Goal: Information Seeking & Learning: Learn about a topic

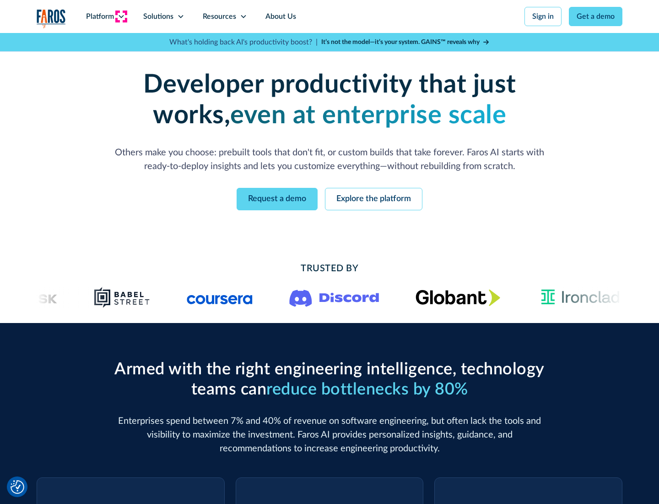
click at [121, 16] on icon at bounding box center [121, 16] width 7 height 7
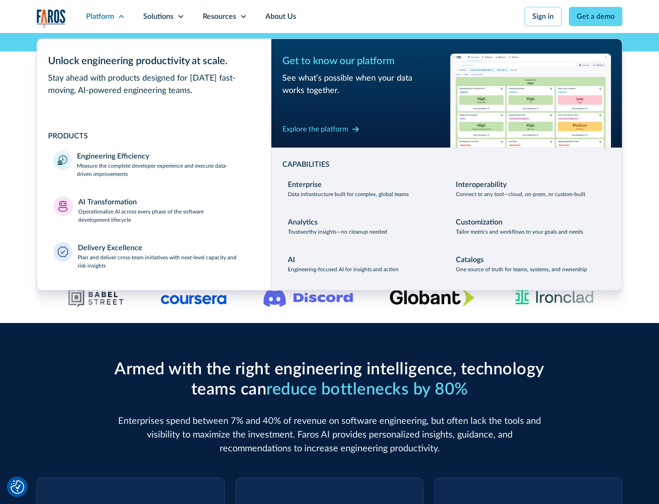
click at [166, 169] on p "Measure the complete developer experience and execute data-driven improvements" at bounding box center [166, 170] width 178 height 16
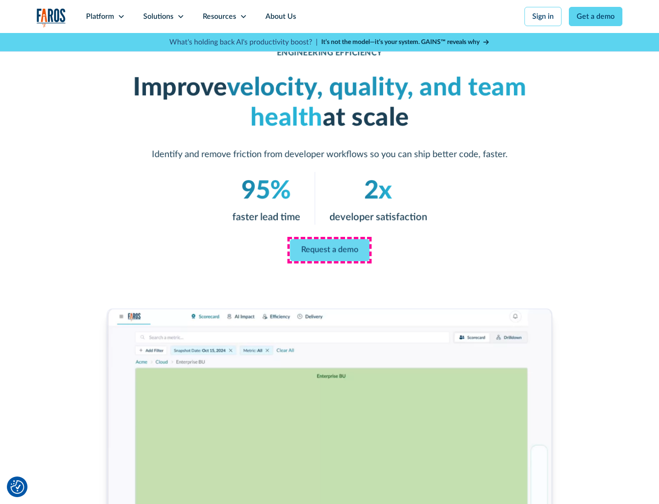
click at [330, 250] on link "Request a demo" at bounding box center [330, 250] width 80 height 22
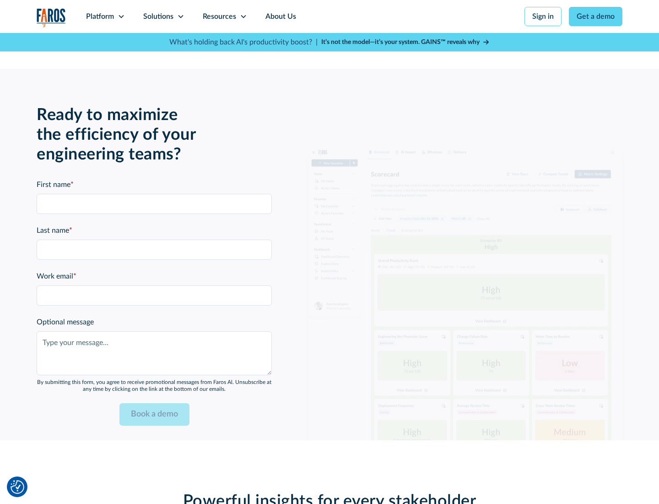
click at [121, 16] on icon at bounding box center [121, 16] width 7 height 7
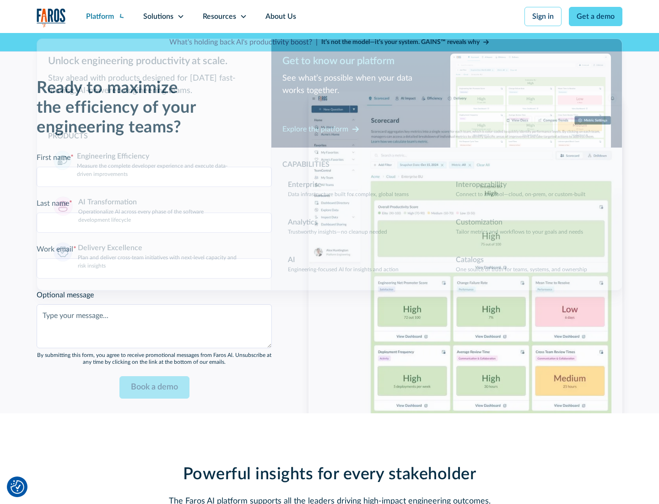
scroll to position [2009, 0]
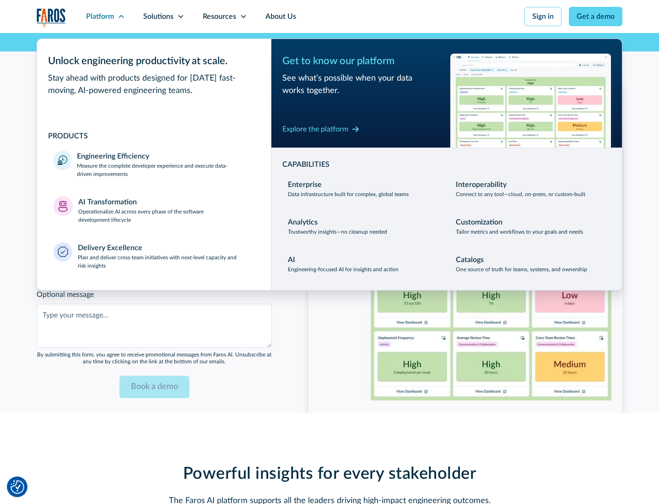
click at [166, 210] on p "Operationalize AI across every phase of the software development lifecycle" at bounding box center [166, 215] width 177 height 16
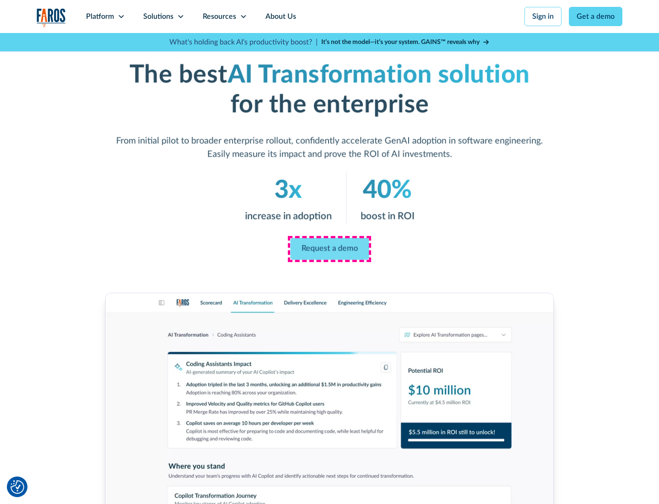
click at [330, 249] on link "Request a demo" at bounding box center [329, 249] width 79 height 22
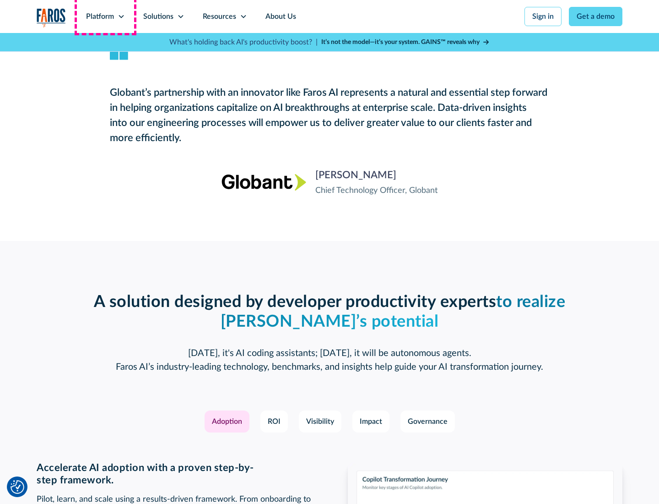
click at [105, 16] on div "Platform" at bounding box center [100, 16] width 28 height 11
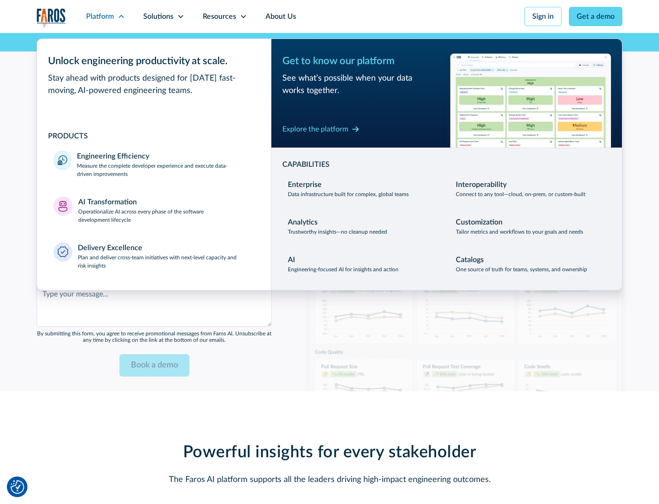
scroll to position [2229, 0]
click at [316, 129] on div "Explore the platform" at bounding box center [316, 129] width 66 height 11
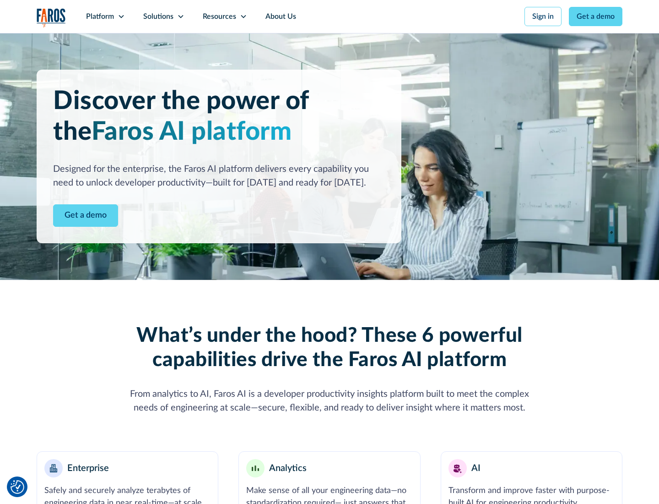
click at [86, 215] on link "Get a demo" at bounding box center [85, 215] width 65 height 22
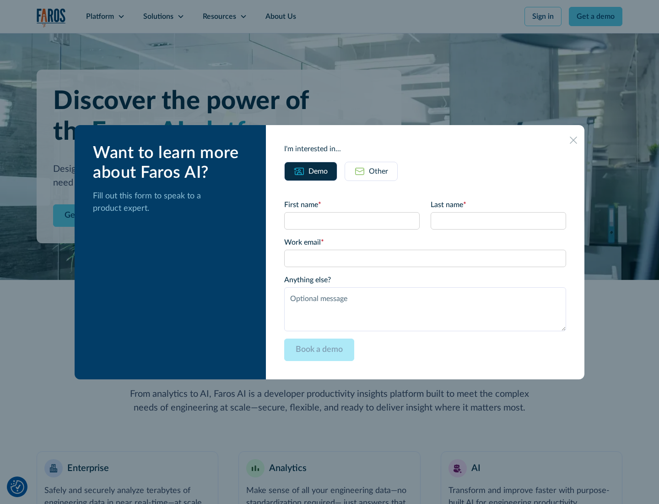
click at [379, 171] on div "Other" at bounding box center [378, 171] width 19 height 11
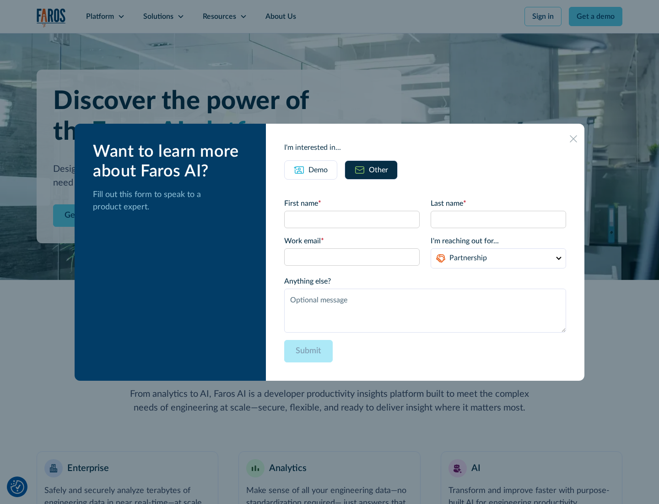
click at [318, 169] on div "Demo" at bounding box center [318, 169] width 19 height 11
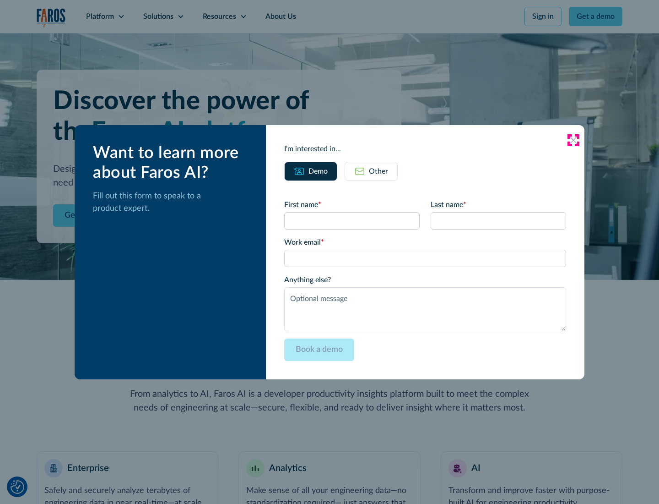
click at [574, 140] on icon at bounding box center [573, 139] width 7 height 7
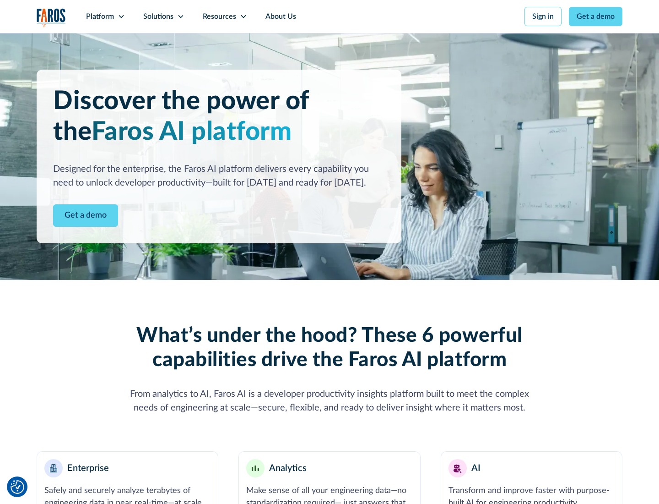
click at [121, 16] on icon at bounding box center [121, 16] width 7 height 7
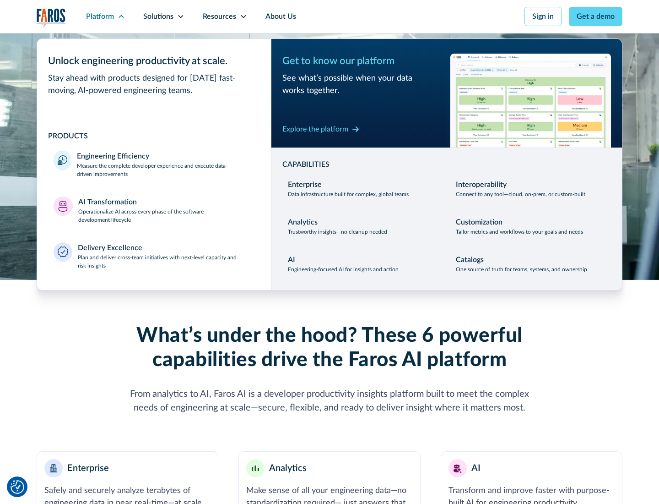
click at [166, 261] on p "Plan and deliver cross-team initiatives with next-level capacity and risk insig…" at bounding box center [166, 261] width 177 height 16
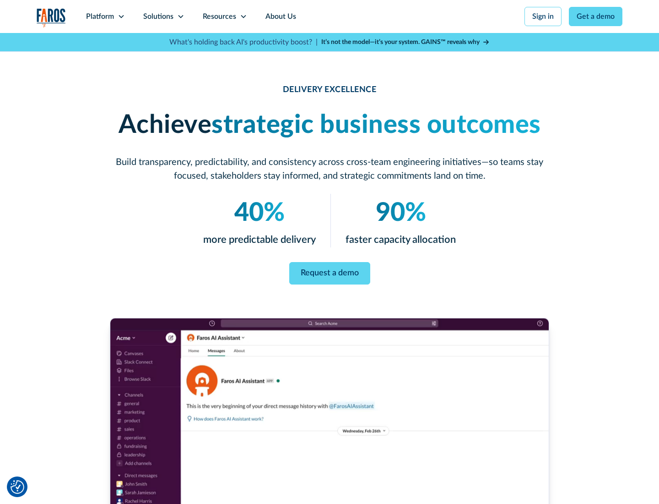
click at [180, 16] on icon at bounding box center [180, 16] width 7 height 7
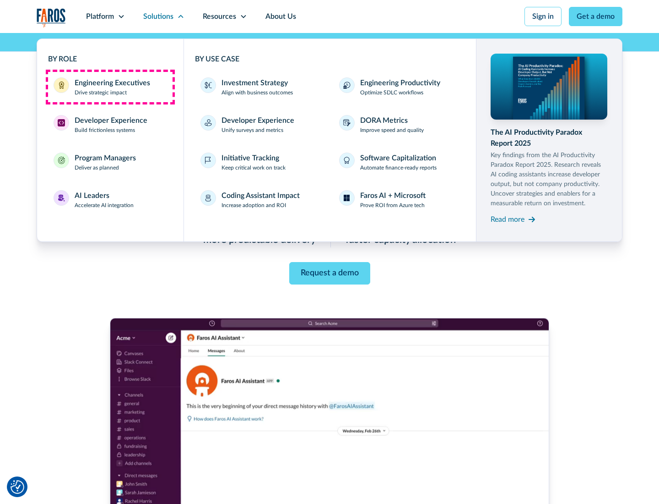
click at [110, 87] on div "Engineering Executives" at bounding box center [113, 82] width 76 height 11
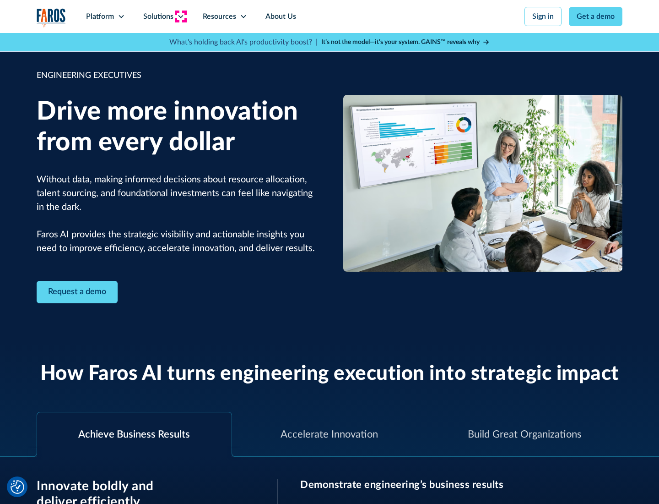
click at [180, 16] on icon at bounding box center [180, 16] width 7 height 7
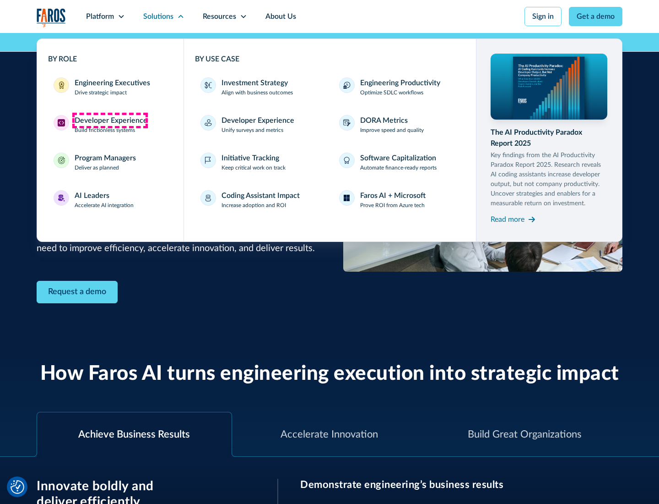
click at [110, 120] on div "Developer Experience" at bounding box center [111, 120] width 73 height 11
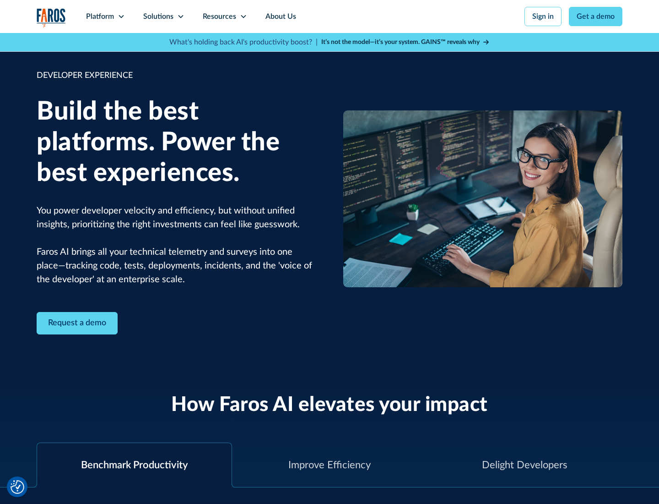
click at [163, 16] on div "Solutions" at bounding box center [158, 16] width 30 height 11
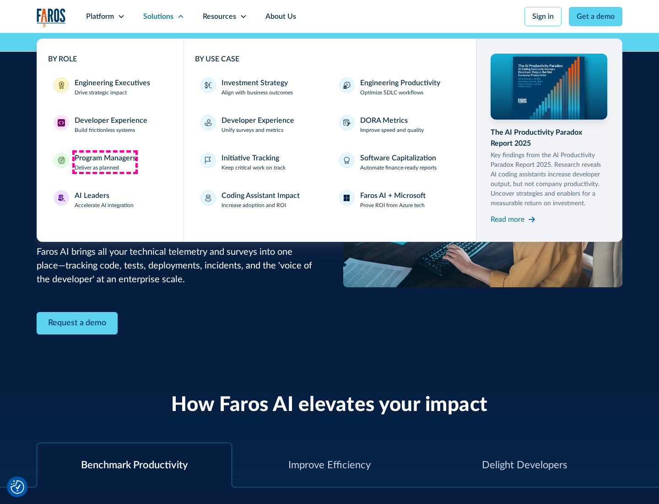
click at [105, 162] on div "Program Managers" at bounding box center [105, 157] width 61 height 11
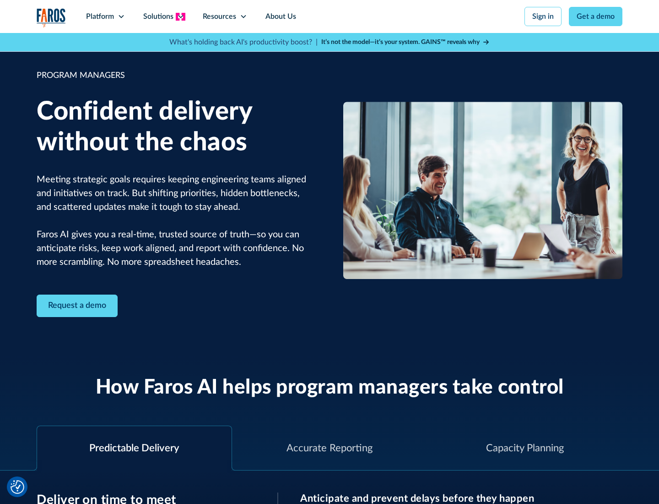
click at [180, 16] on icon at bounding box center [180, 16] width 7 height 7
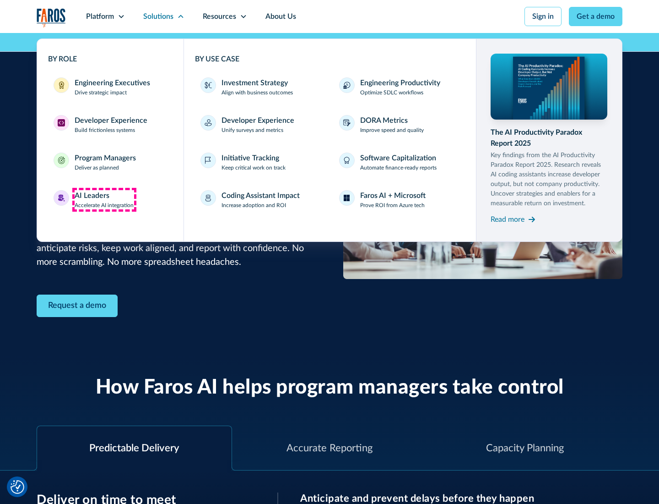
click at [104, 200] on div "AI Leaders" at bounding box center [92, 195] width 35 height 11
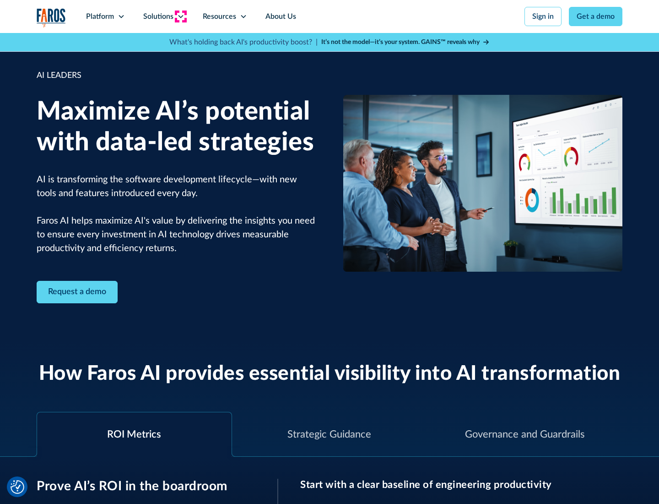
click at [180, 16] on icon at bounding box center [180, 16] width 7 height 7
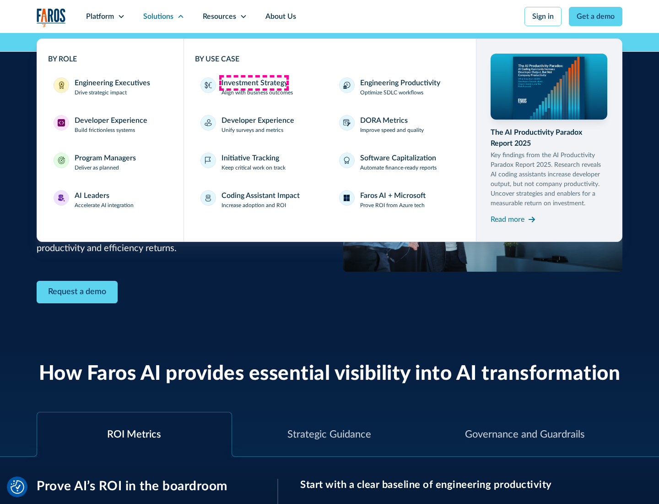
click at [254, 83] on div "Investment Strategy" at bounding box center [255, 82] width 66 height 11
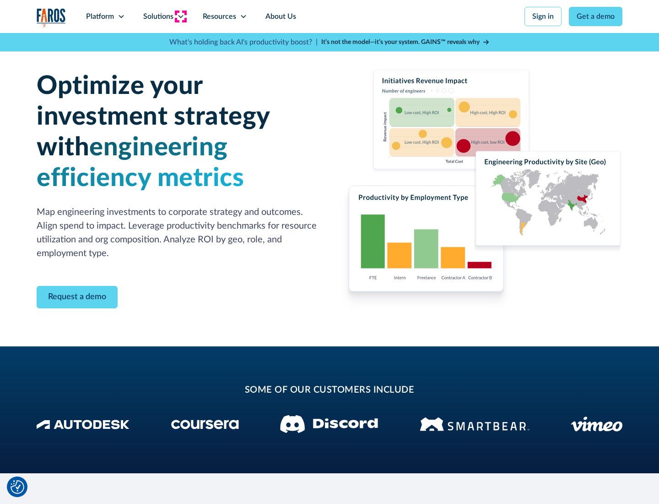
click at [180, 16] on icon at bounding box center [180, 16] width 7 height 7
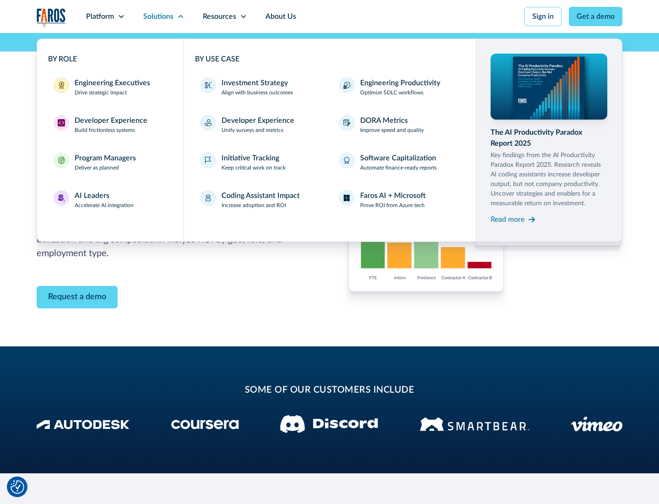
click at [392, 205] on p "Prove ROI from Azure tech" at bounding box center [392, 205] width 65 height 8
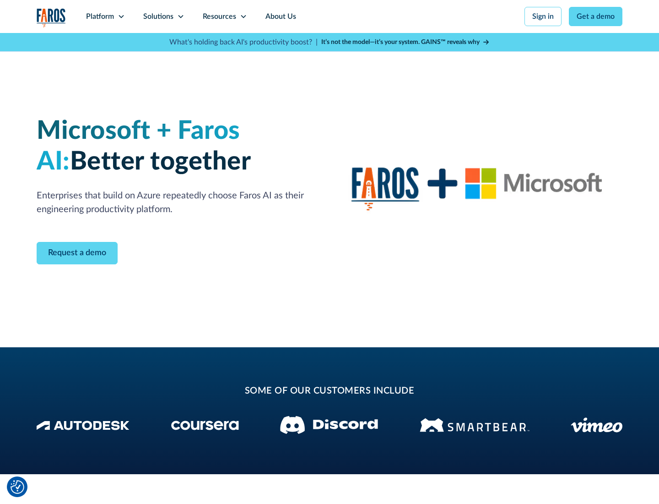
click at [180, 16] on icon at bounding box center [180, 16] width 7 height 7
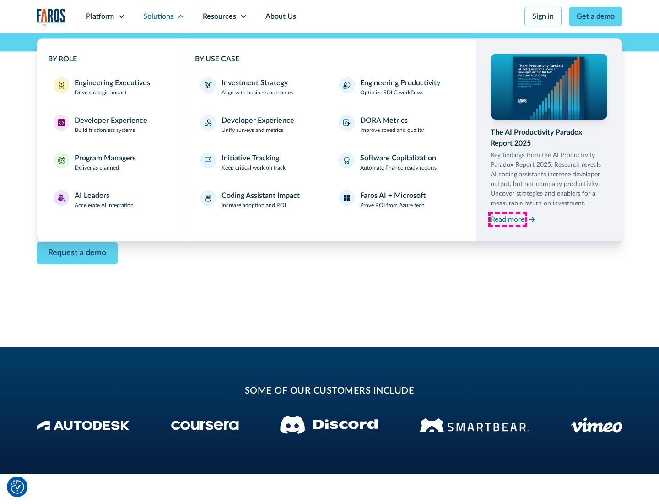
click at [508, 219] on div "Read more" at bounding box center [508, 219] width 34 height 11
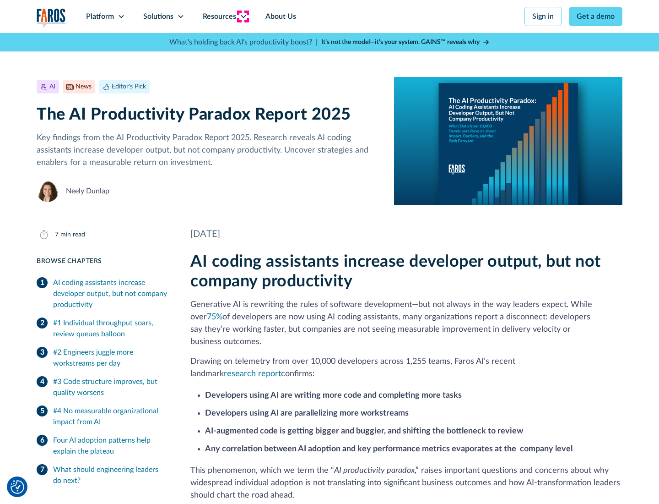
click at [243, 16] on icon at bounding box center [243, 16] width 7 height 7
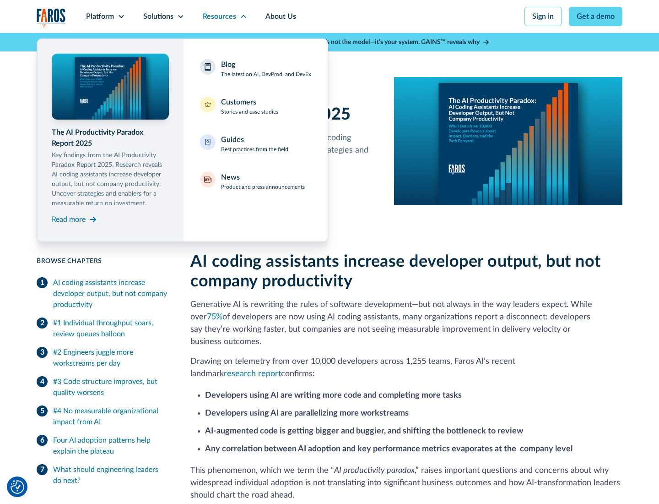
click at [266, 69] on div "Blog The latest on AI, DevProd, and DevEx" at bounding box center [266, 68] width 90 height 19
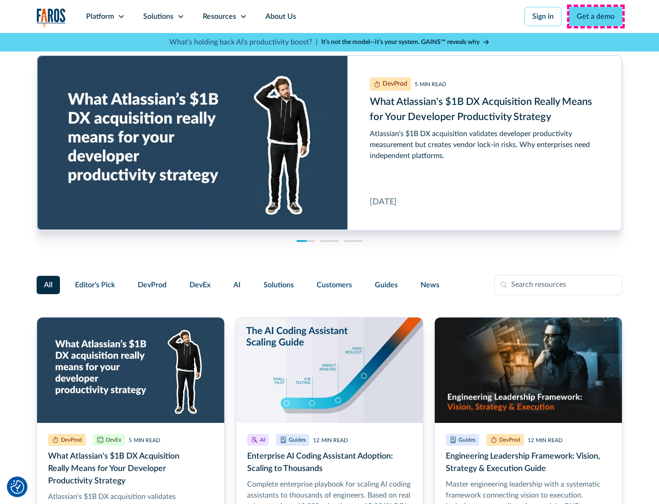
click at [596, 16] on link "Get a demo" at bounding box center [596, 16] width 54 height 19
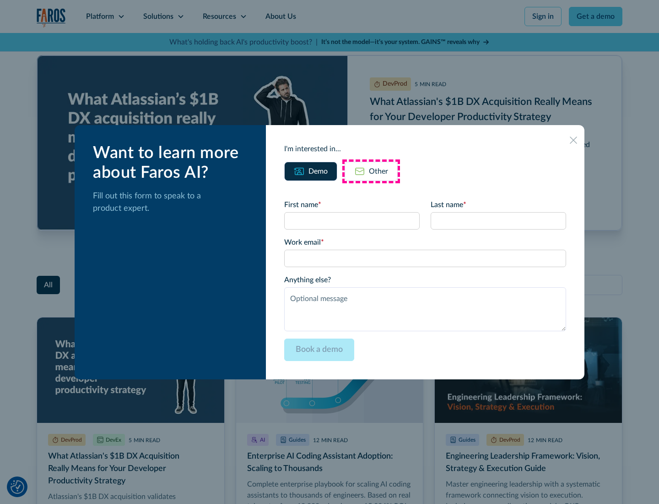
click at [371, 171] on div "Other" at bounding box center [378, 171] width 19 height 11
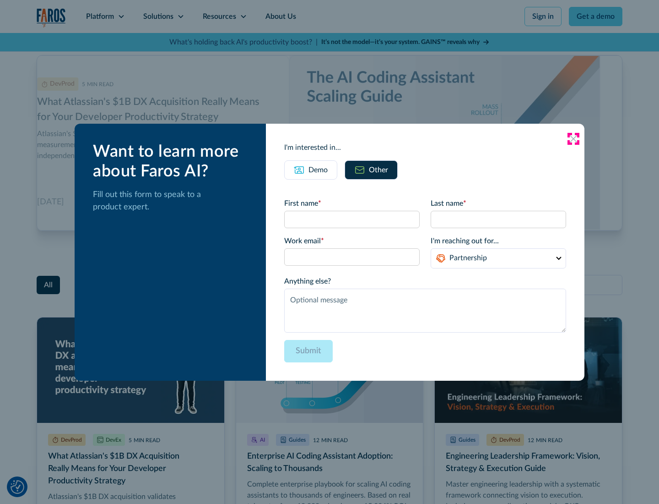
click at [574, 138] on icon at bounding box center [573, 138] width 7 height 7
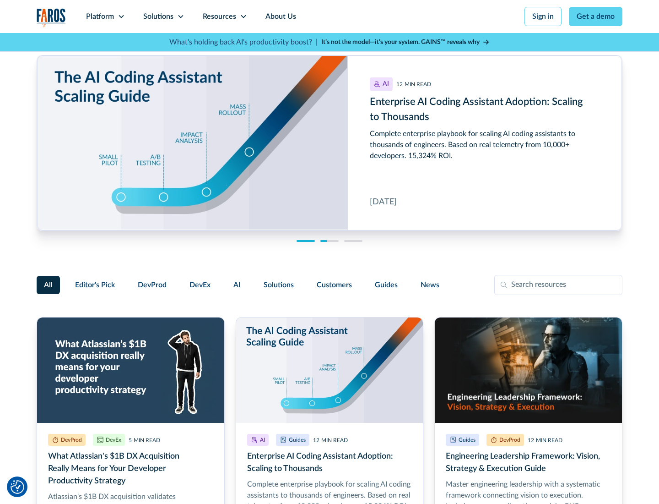
click at [280, 16] on link "About Us" at bounding box center [280, 16] width 49 height 33
